Goal: Submit feedback/report problem: Submit feedback/report problem

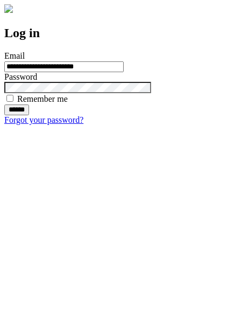
type input "**********"
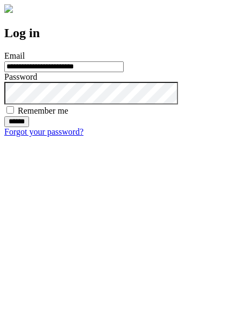
click at [29, 127] on input "******" at bounding box center [16, 121] width 25 height 11
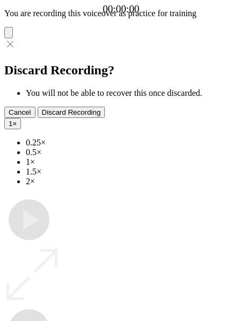
type input "**********"
